Goal: Find specific page/section: Find specific page/section

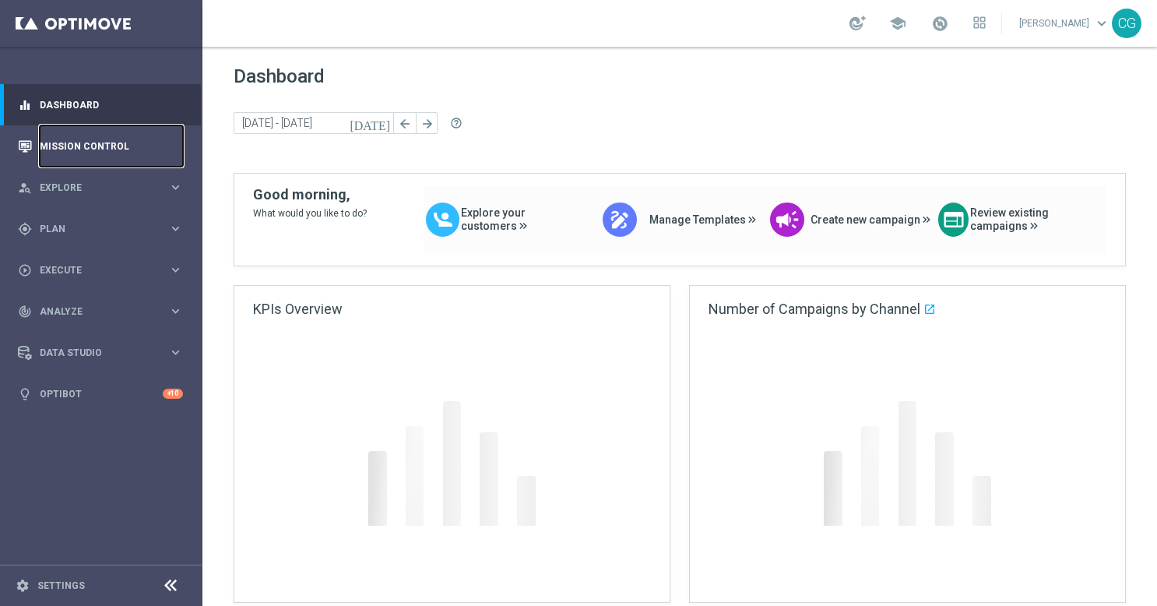
click at [68, 149] on link "Mission Control" at bounding box center [111, 145] width 143 height 41
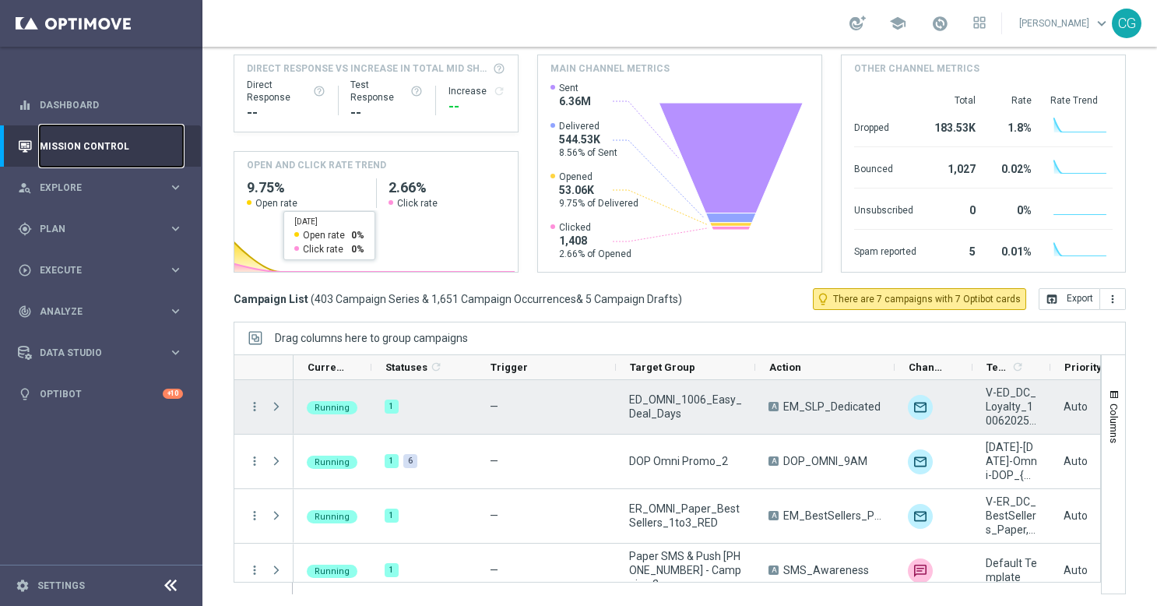
scroll to position [171, 0]
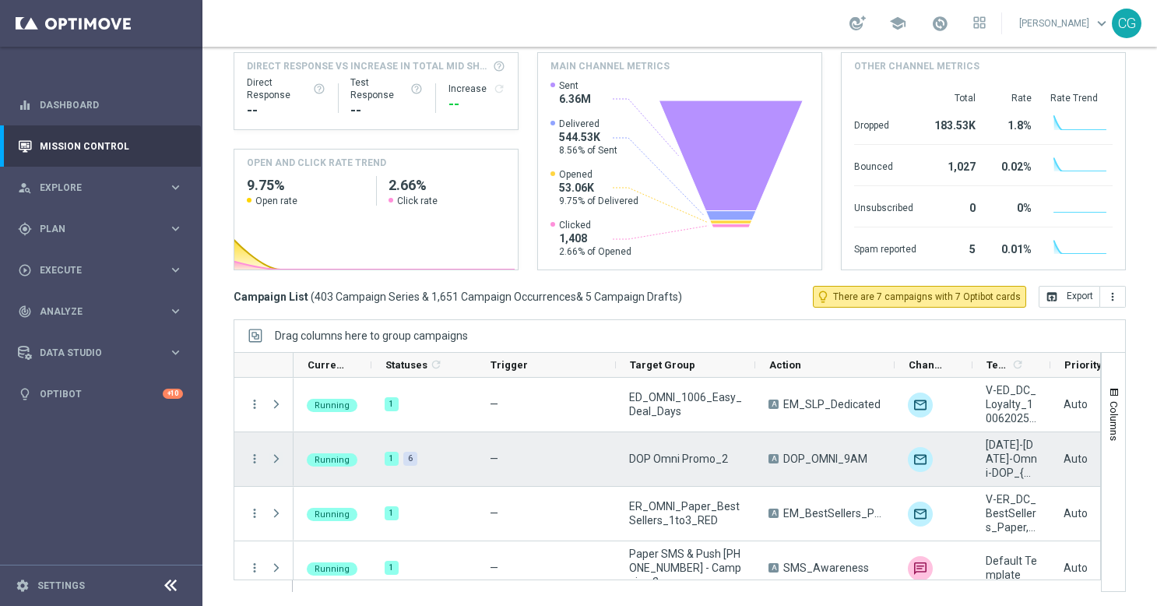
click at [271, 458] on span "Press SPACE to select this row." at bounding box center [276, 458] width 14 height 12
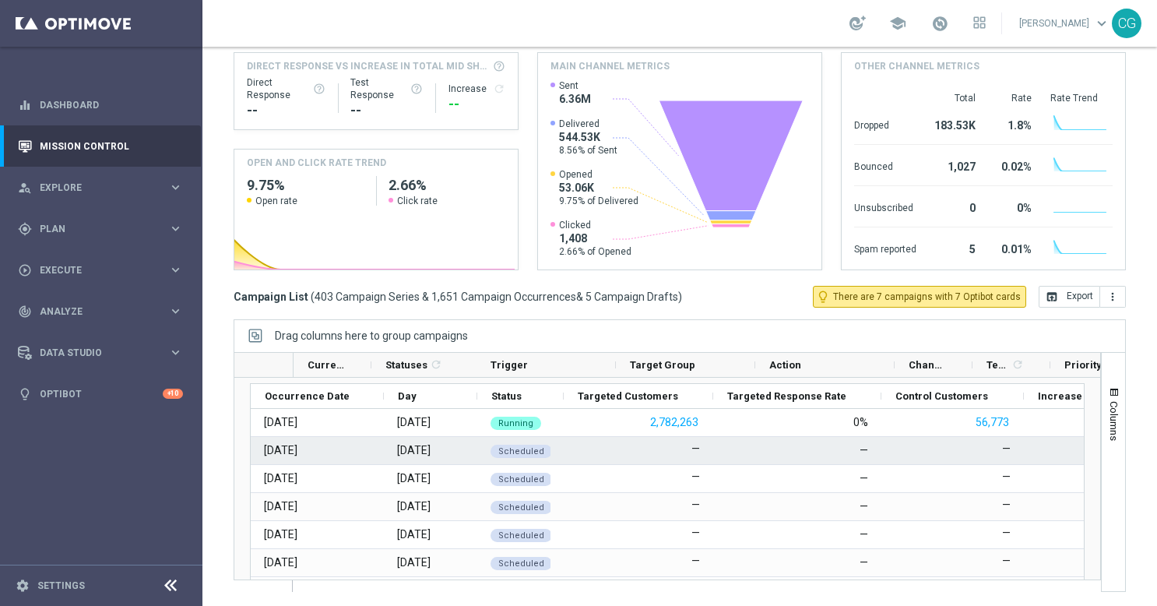
scroll to position [118, 0]
